Goal: Task Accomplishment & Management: Manage account settings

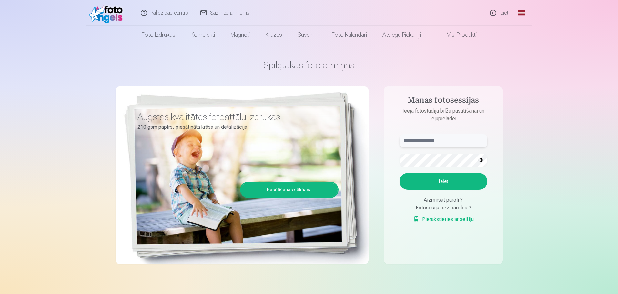
click at [458, 135] on input "text" at bounding box center [444, 140] width 88 height 13
type input "**********"
click at [400, 173] on button "Ieiet" at bounding box center [444, 181] width 88 height 17
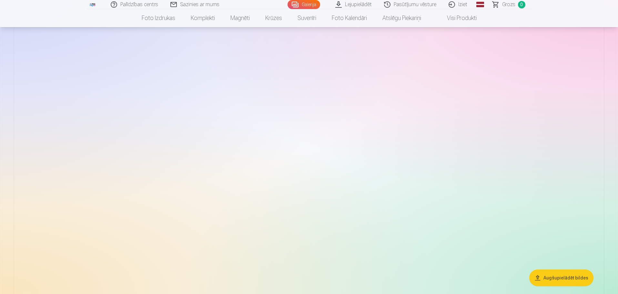
scroll to position [97, 0]
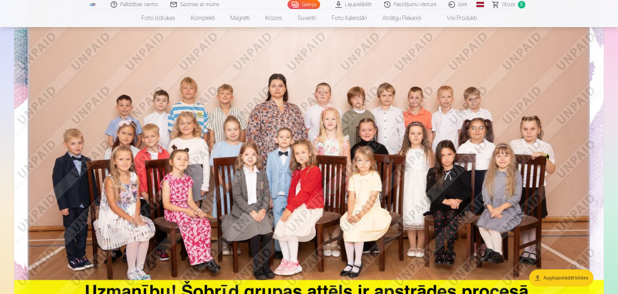
click at [352, 8] on link "Lejupielādēt" at bounding box center [353, 4] width 49 height 9
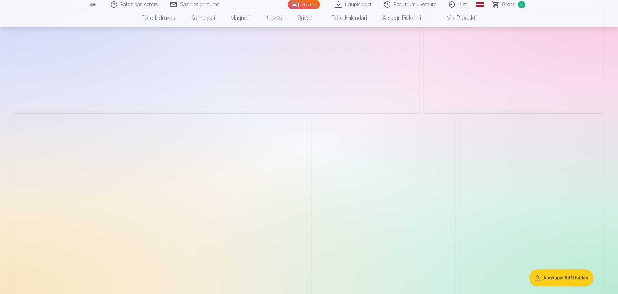
scroll to position [1452, 0]
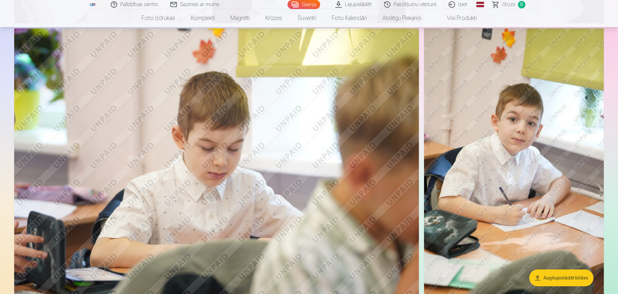
click at [459, 4] on link "Iziet" at bounding box center [458, 4] width 31 height 9
